Goal: Information Seeking & Learning: Compare options

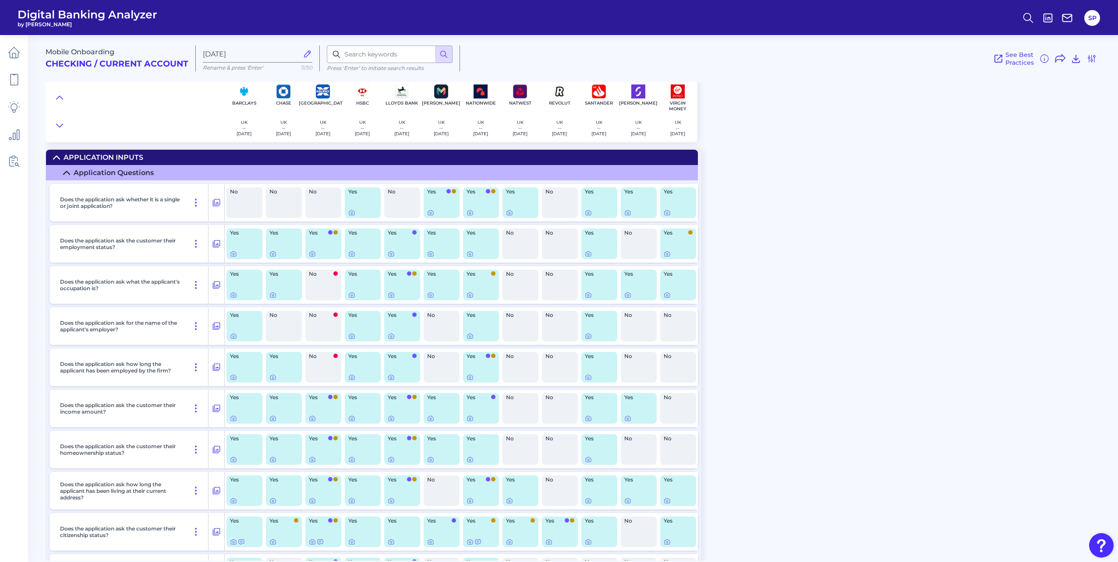
scroll to position [263, 0]
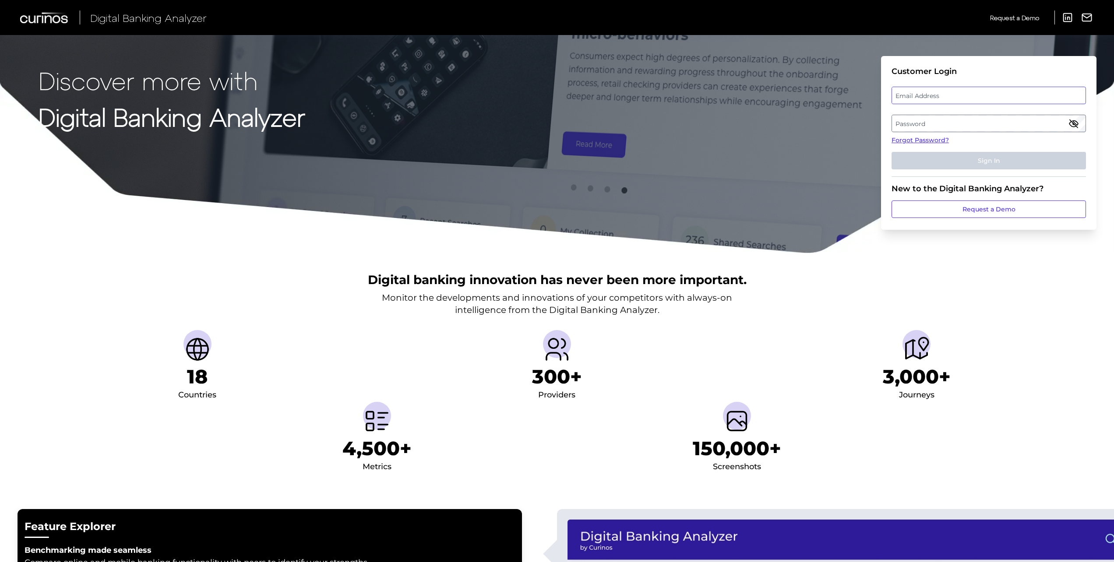
type input "[PERSON_NAME][EMAIL_ADDRESS][PERSON_NAME][DOMAIN_NAME]"
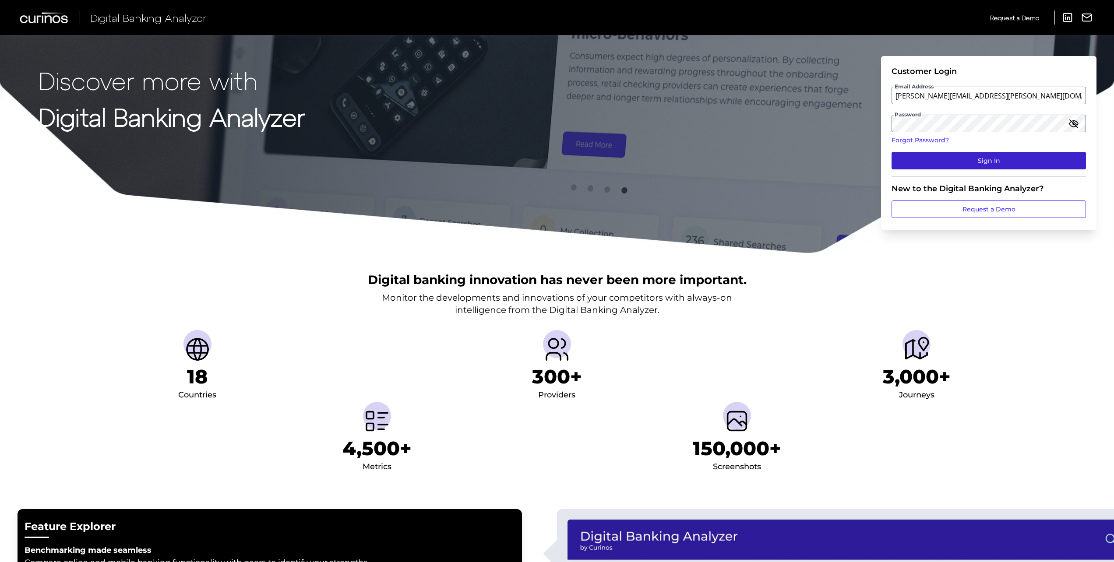
click at [947, 161] on button "Sign In" at bounding box center [989, 161] width 194 height 18
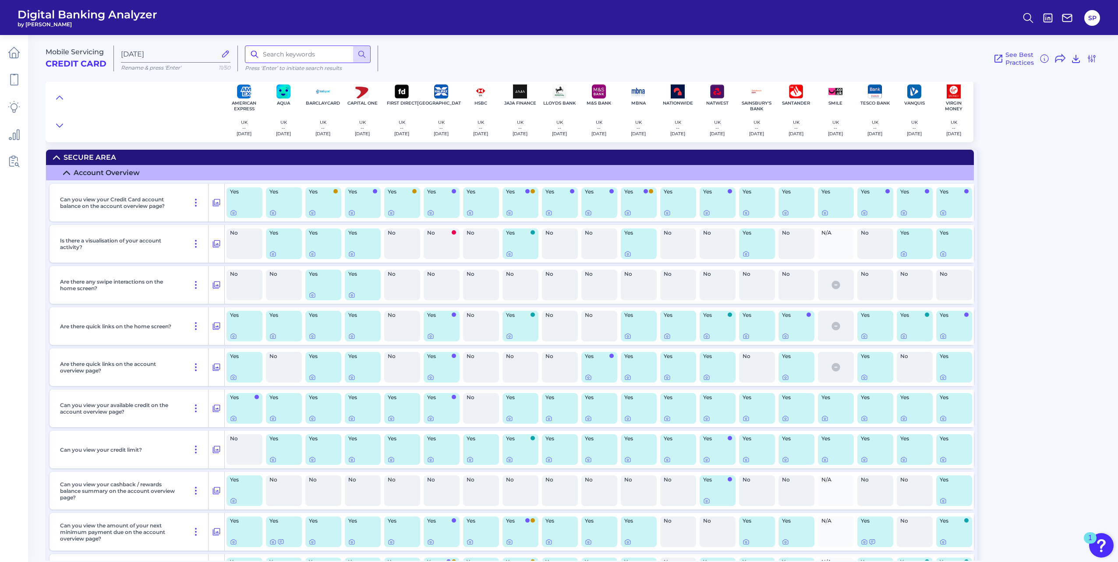
click at [277, 51] on input at bounding box center [308, 55] width 126 height 18
type input "payment"
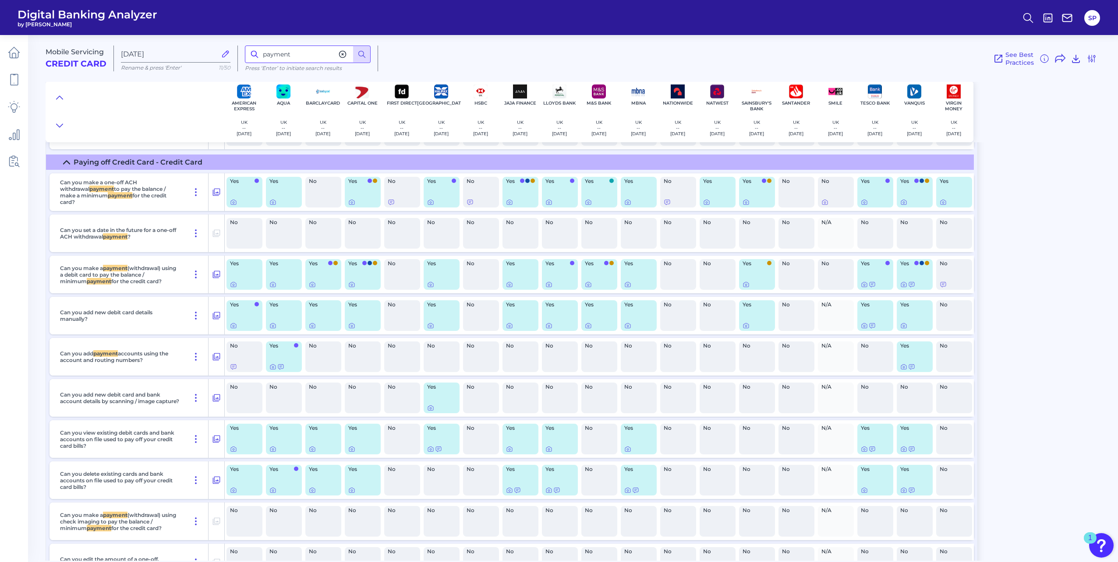
scroll to position [2340, 0]
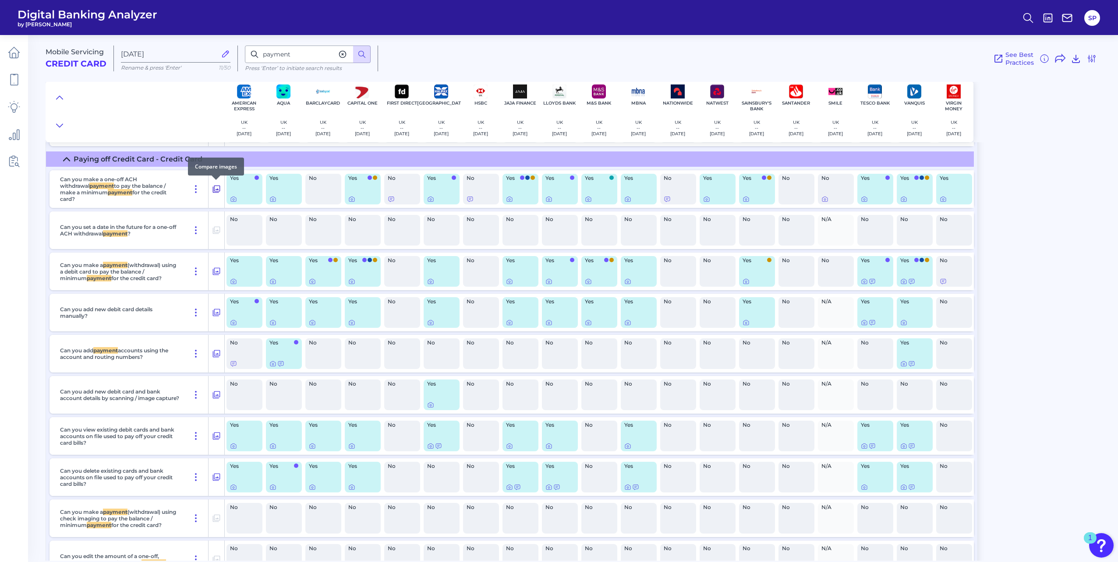
click at [216, 192] on icon at bounding box center [216, 189] width 9 height 11
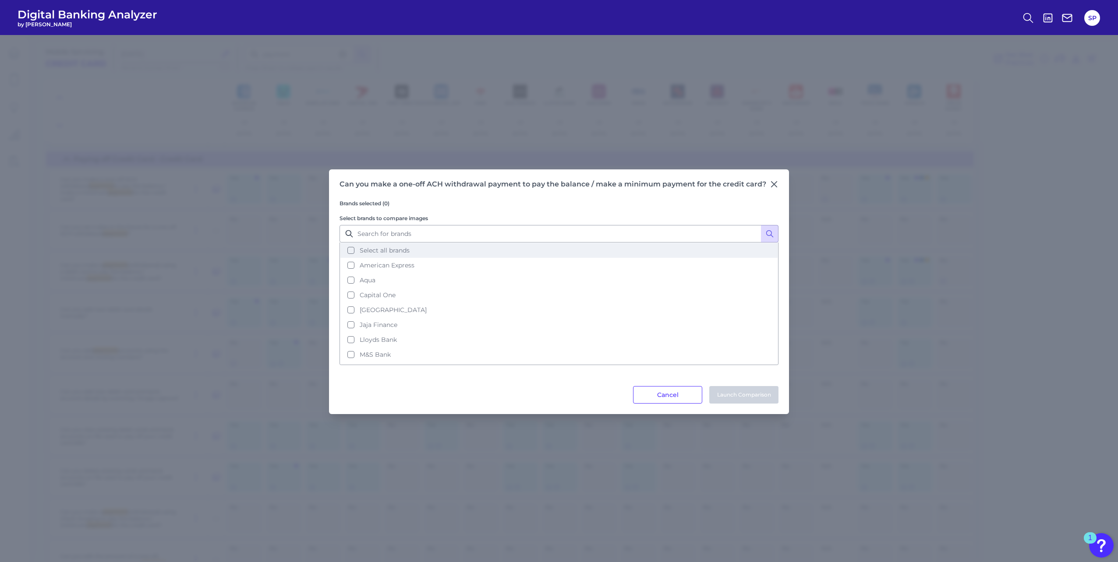
click at [369, 251] on span "Select all brands" at bounding box center [385, 251] width 50 height 8
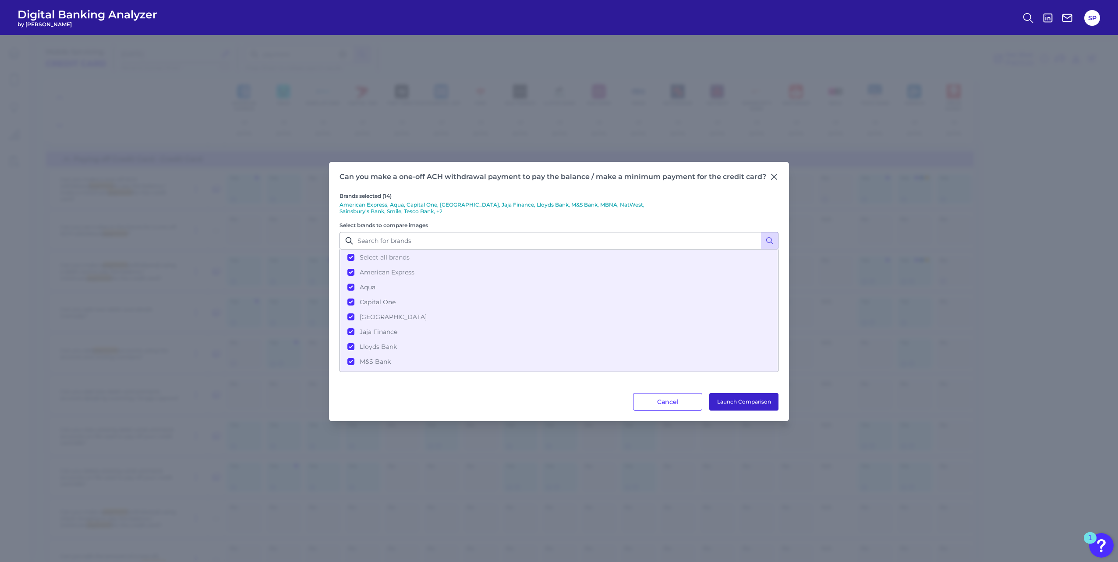
click at [726, 398] on button "Launch Comparison" at bounding box center [743, 402] width 69 height 18
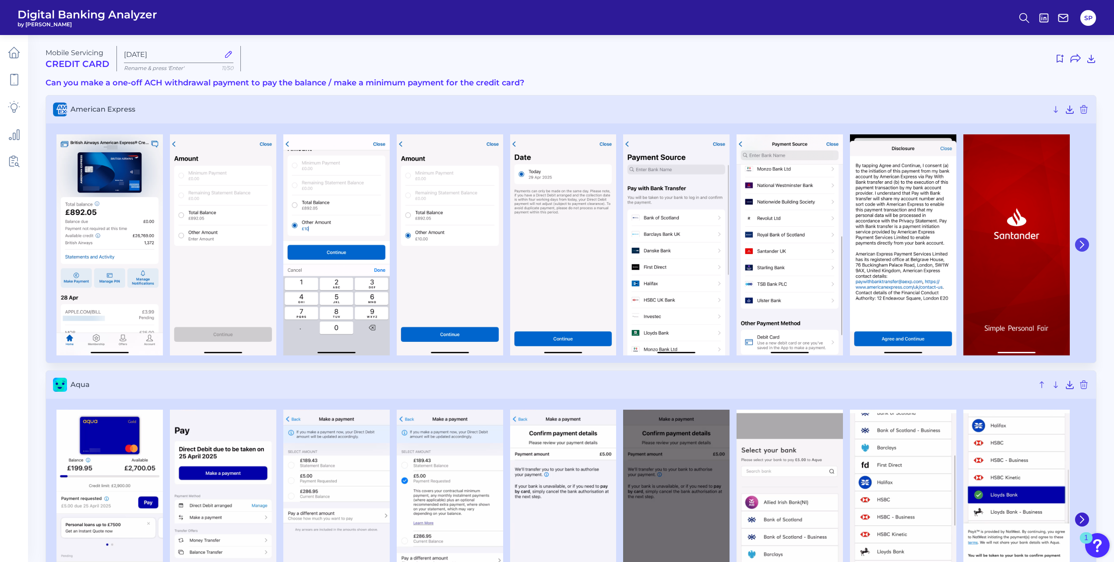
click at [1083, 245] on icon at bounding box center [1082, 245] width 8 height 8
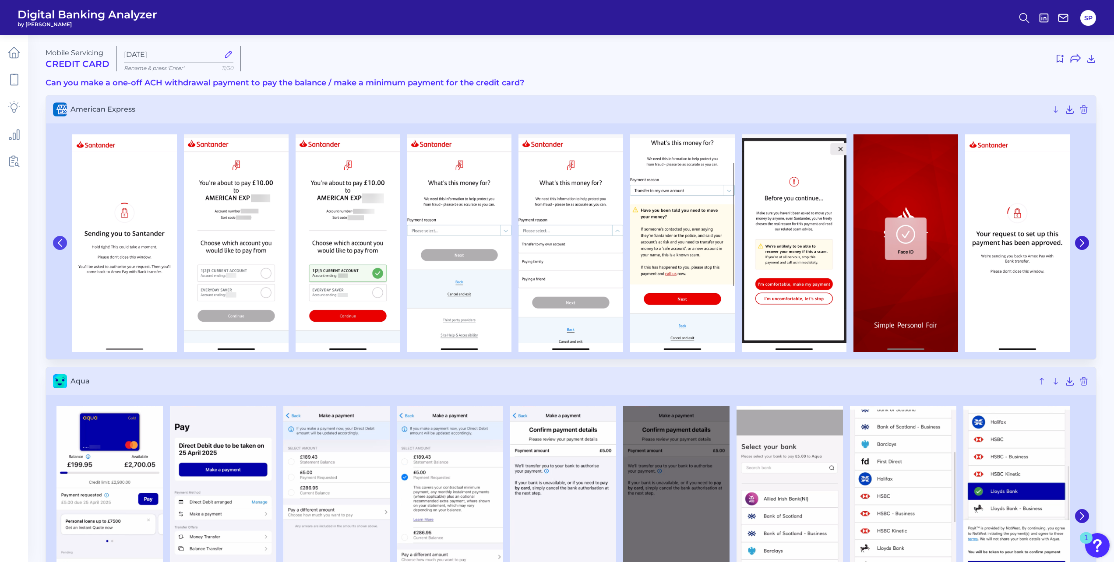
click at [57, 244] on icon at bounding box center [60, 243] width 8 height 8
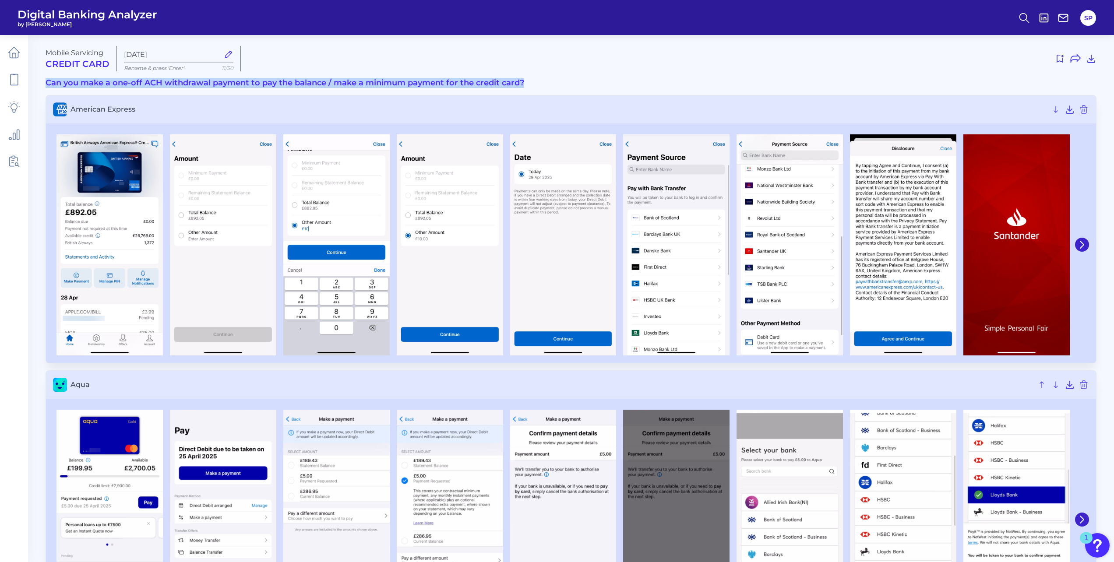
drag, startPoint x: 523, startPoint y: 80, endPoint x: 42, endPoint y: 87, distance: 480.6
click at [1084, 245] on icon at bounding box center [1083, 244] width 4 height 7
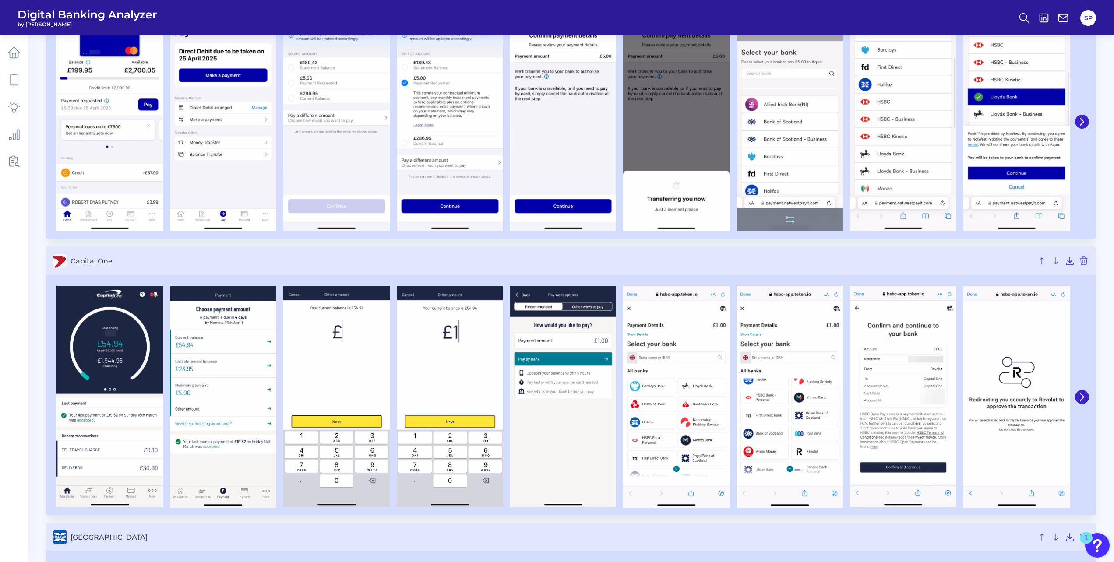
scroll to position [263, 0]
